Goal: Find specific page/section: Find specific page/section

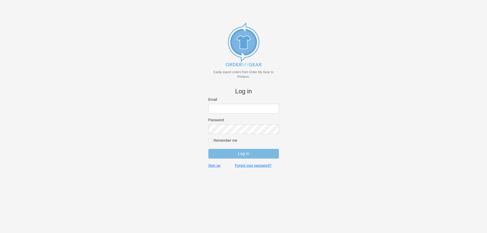
type input "[EMAIL_ADDRESS][DOMAIN_NAME]"
click at [259, 153] on input "Log in" at bounding box center [243, 154] width 71 height 10
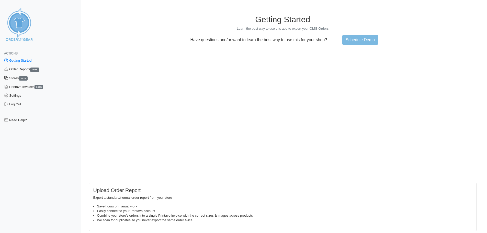
click at [14, 79] on link "Stores 2628" at bounding box center [40, 78] width 81 height 9
click at [25, 70] on link "Order Reports 2666" at bounding box center [40, 69] width 81 height 9
